Goal: Entertainment & Leisure: Consume media (video, audio)

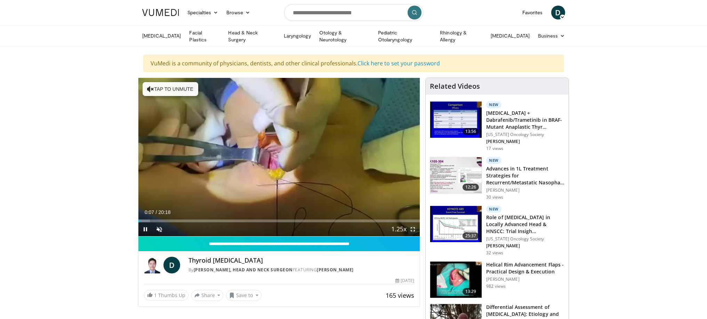
click at [414, 228] on span "Video Player" at bounding box center [413, 229] width 14 height 14
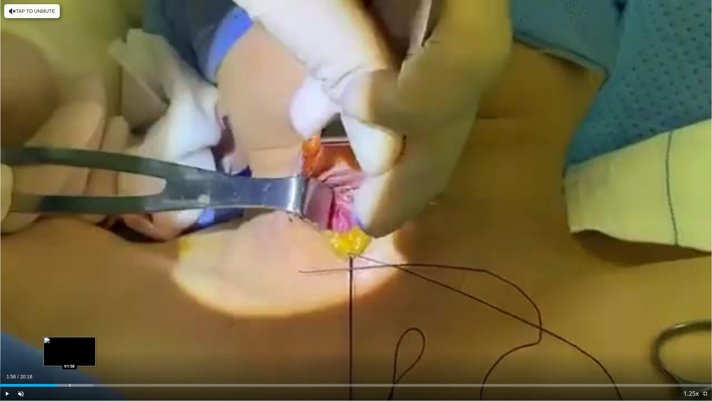
click at [70, 319] on div "Progress Bar" at bounding box center [70, 385] width 1 height 3
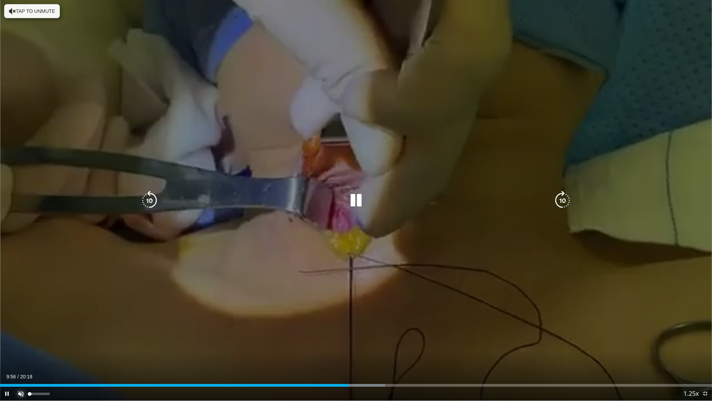
click at [21, 319] on span "Video Player" at bounding box center [21, 393] width 14 height 14
